Goal: Transaction & Acquisition: Book appointment/travel/reservation

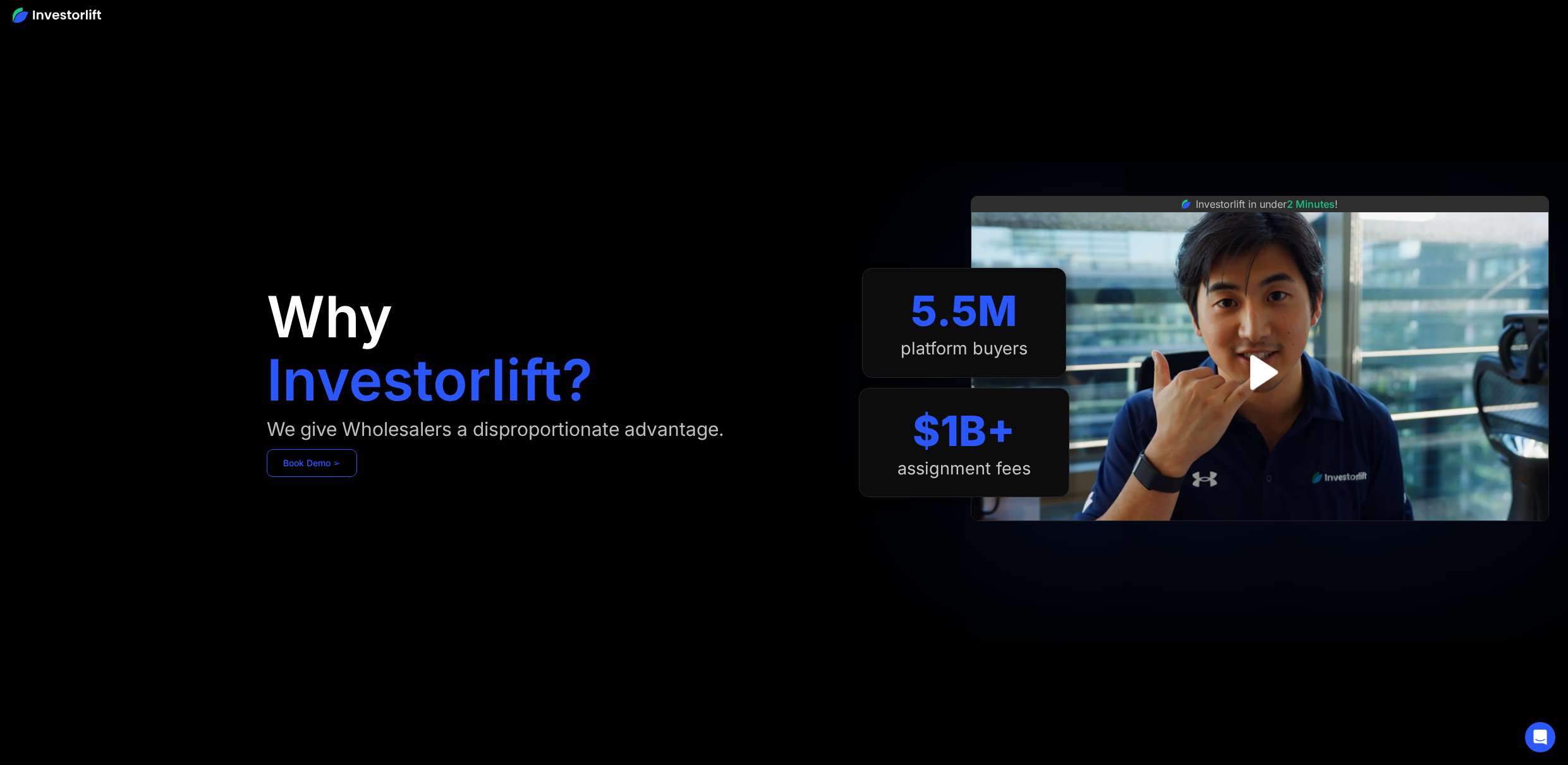
click at [321, 468] on link "Book Demo ➢" at bounding box center [311, 463] width 90 height 28
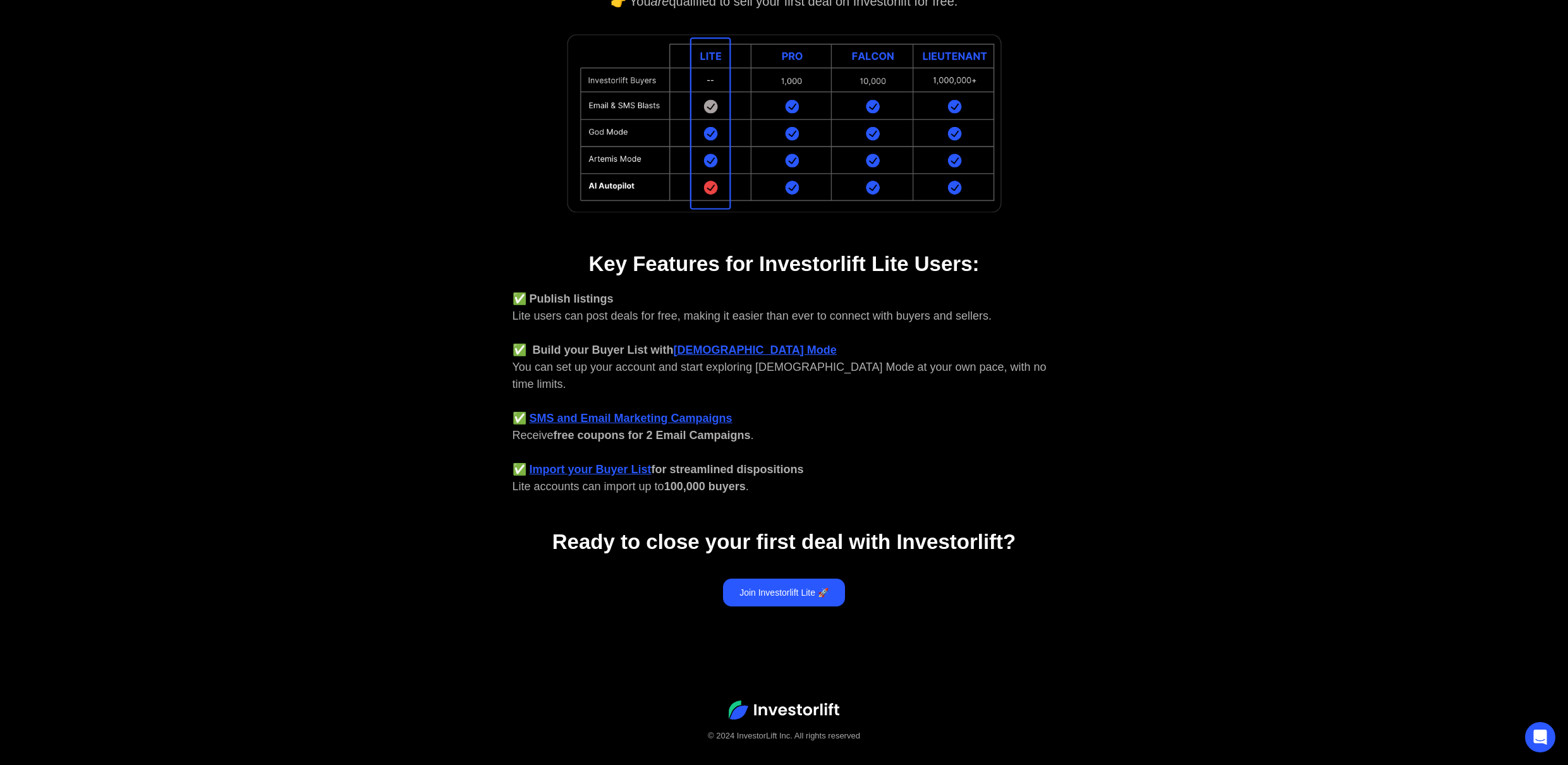
scroll to position [285, 0]
click at [773, 579] on link "Join Investorlift Lite 🚀" at bounding box center [784, 592] width 122 height 28
